Goal: Use online tool/utility: Use online tool/utility

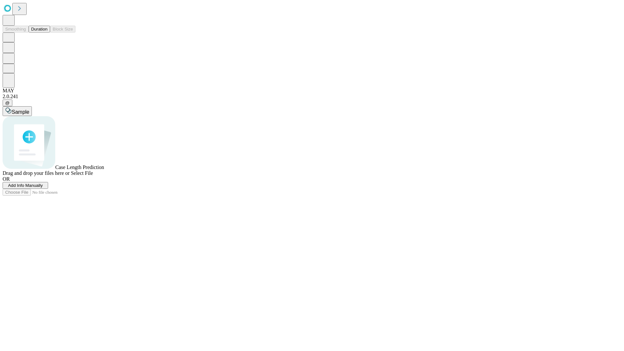
click at [47, 33] on button "Duration" at bounding box center [39, 29] width 21 height 7
click at [29, 109] on span "Sample" at bounding box center [21, 112] width 18 height 6
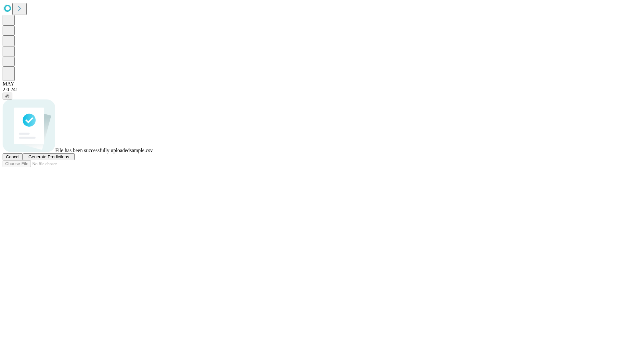
click at [69, 159] on span "Generate Predictions" at bounding box center [48, 156] width 41 height 5
